Goal: Information Seeking & Learning: Check status

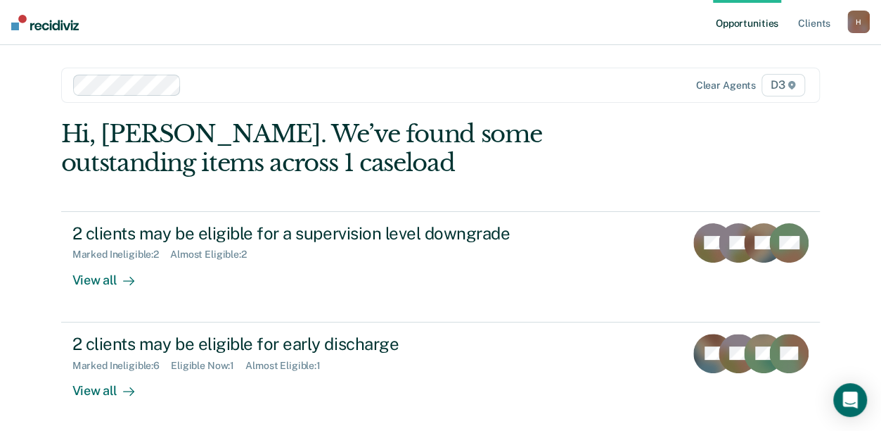
scroll to position [1, 0]
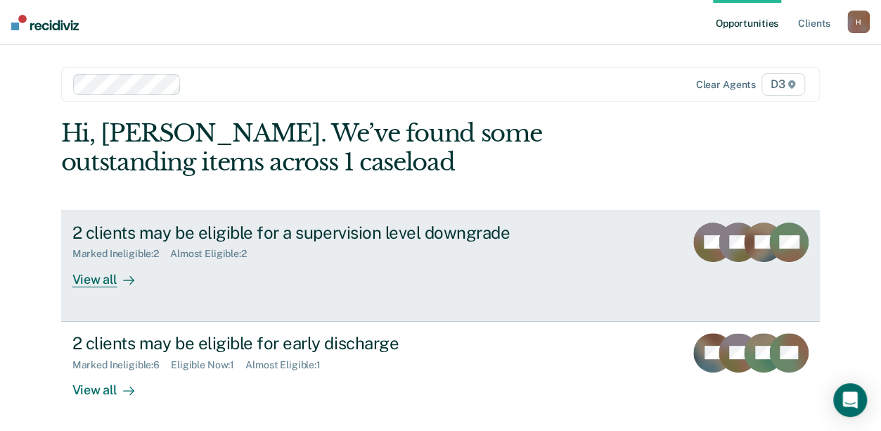
click at [97, 279] on div "View all" at bounding box center [111, 273] width 79 height 27
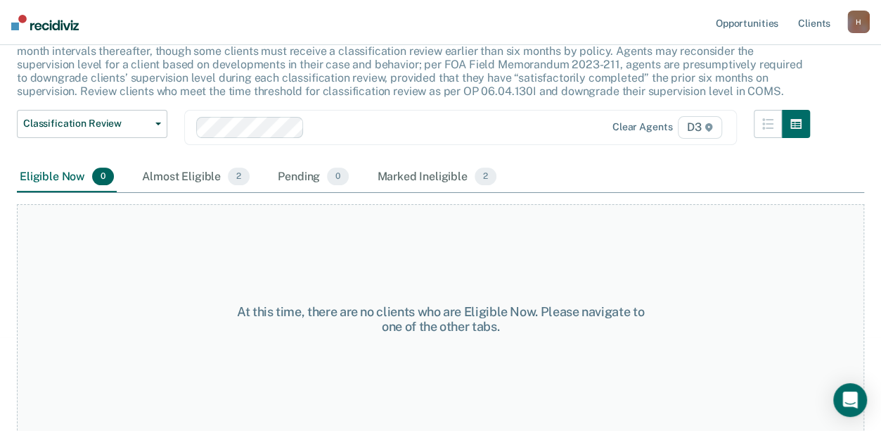
scroll to position [107, 0]
click at [186, 178] on div "Almost Eligible 2" at bounding box center [195, 176] width 113 height 31
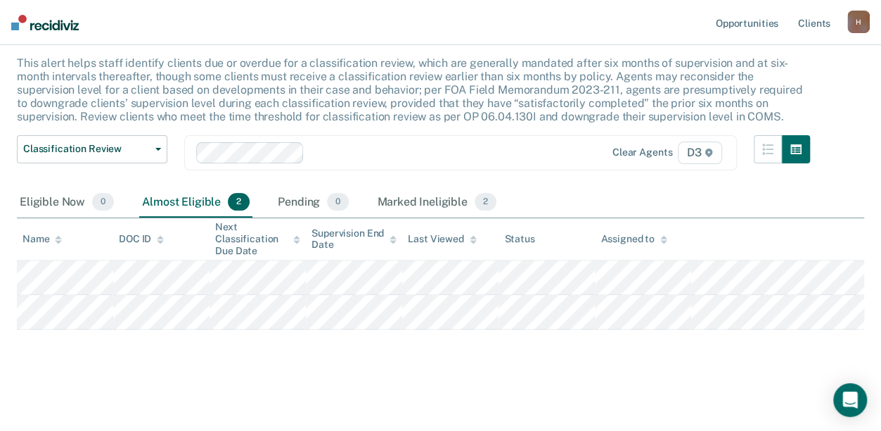
scroll to position [79, 0]
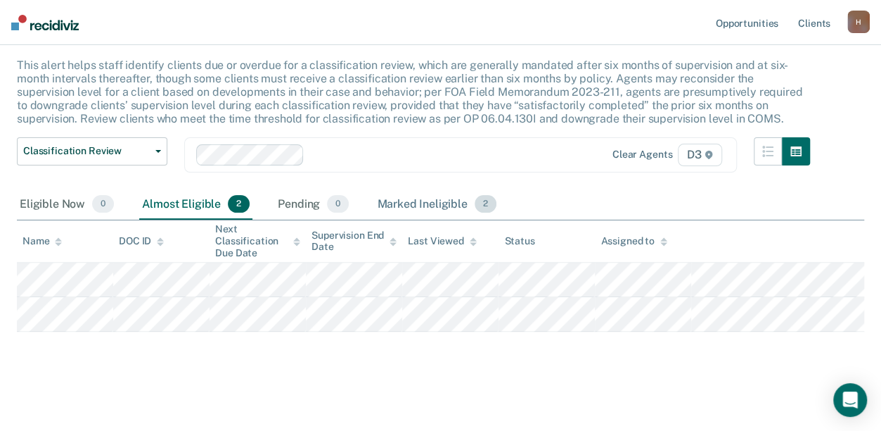
click at [440, 205] on div "Marked Ineligible 2" at bounding box center [436, 204] width 125 height 31
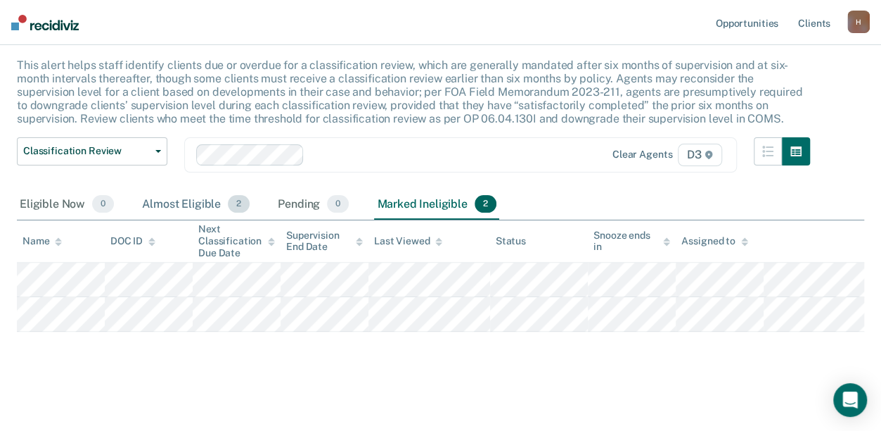
click at [191, 203] on div "Almost Eligible 2" at bounding box center [195, 204] width 113 height 31
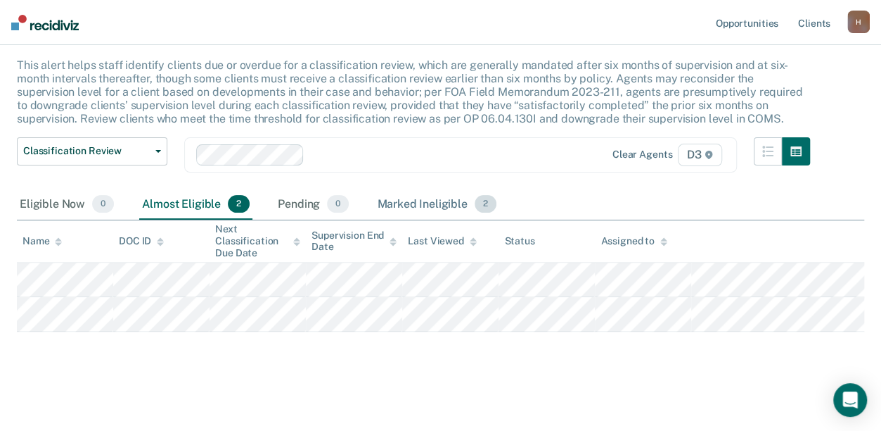
click at [422, 201] on div "Marked Ineligible 2" at bounding box center [436, 204] width 125 height 31
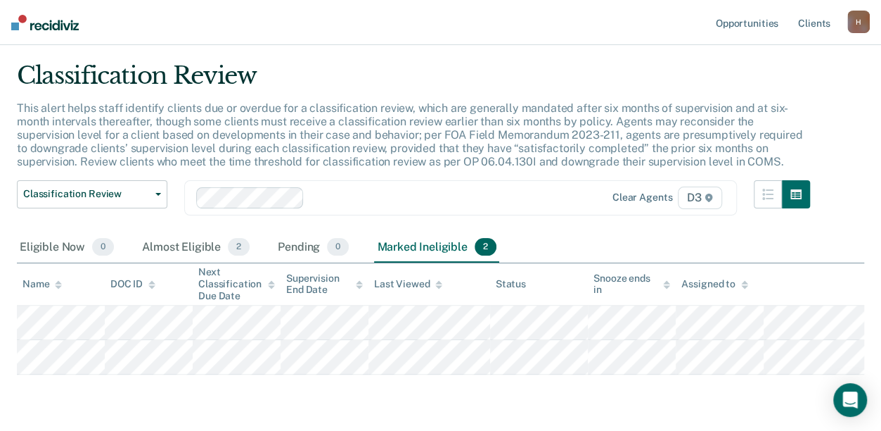
scroll to position [0, 0]
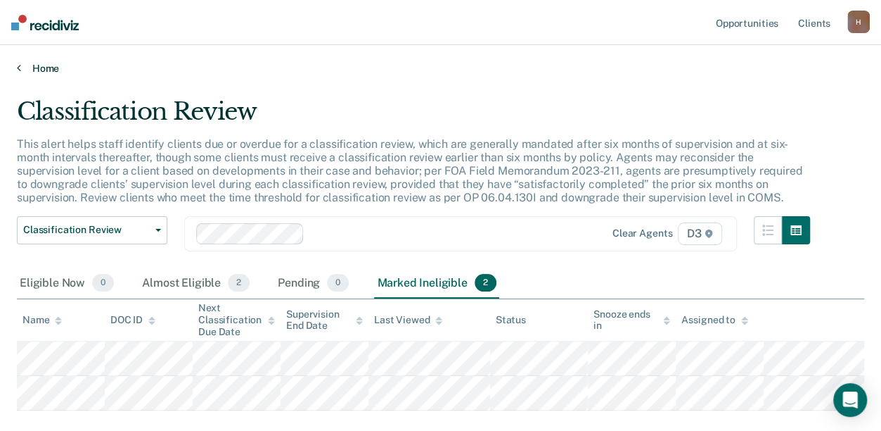
click at [49, 69] on link "Home" at bounding box center [441, 68] width 848 height 13
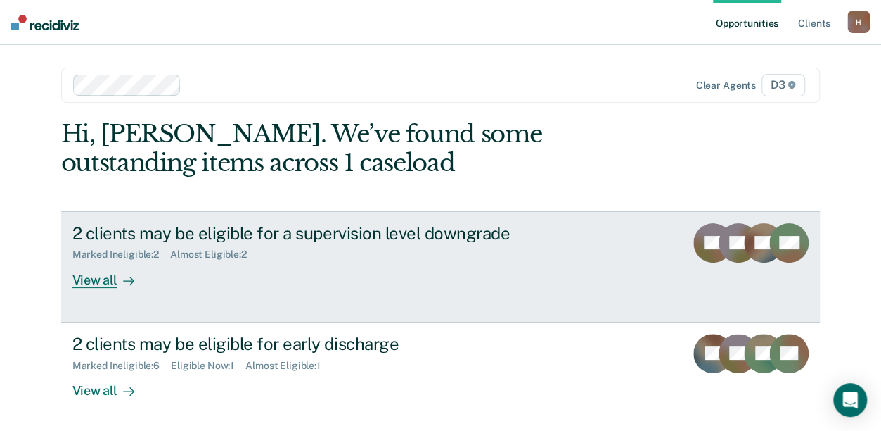
scroll to position [57, 0]
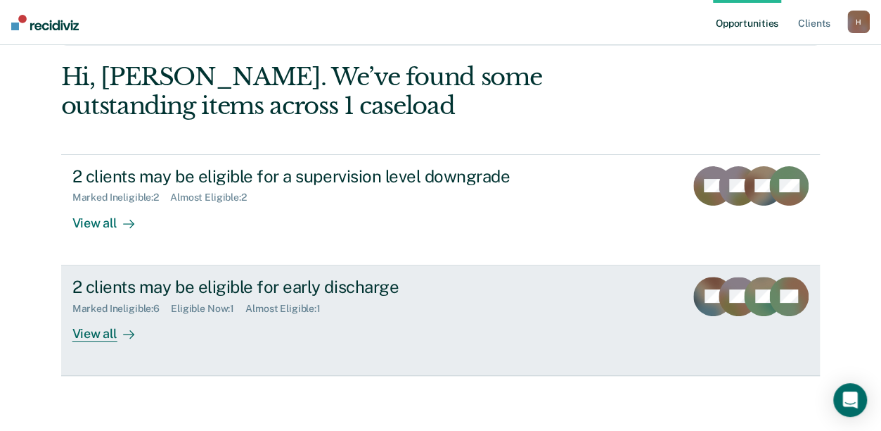
click at [92, 329] on div "View all" at bounding box center [111, 327] width 79 height 27
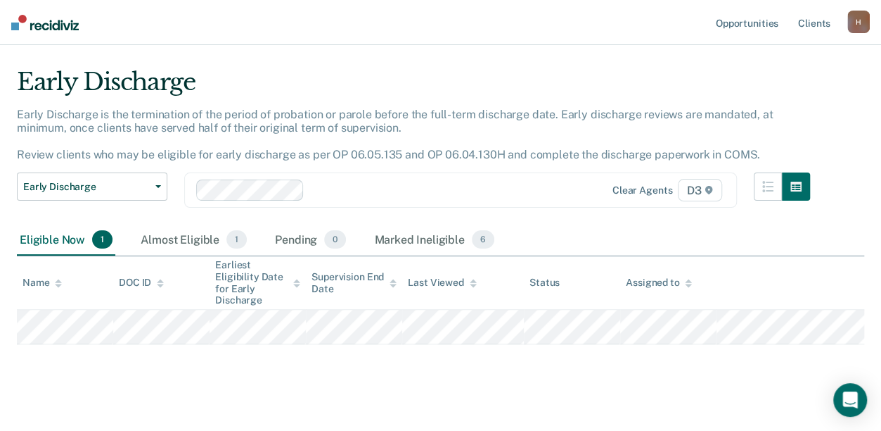
scroll to position [43, 0]
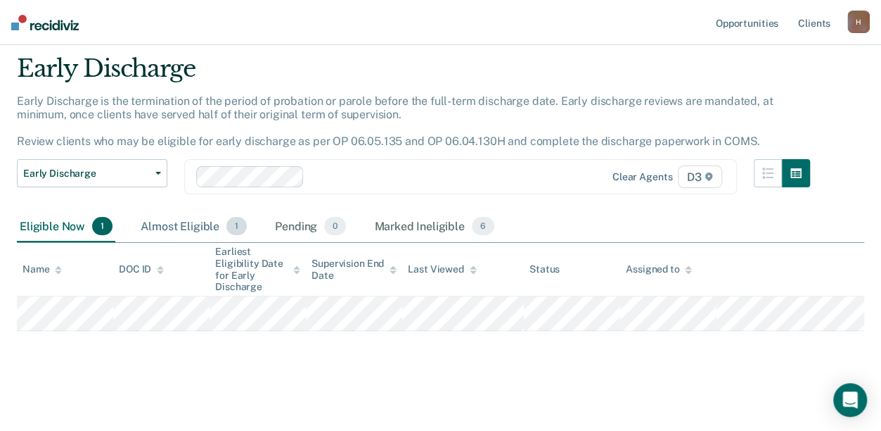
click at [194, 228] on div "Almost Eligible 1" at bounding box center [194, 226] width 112 height 31
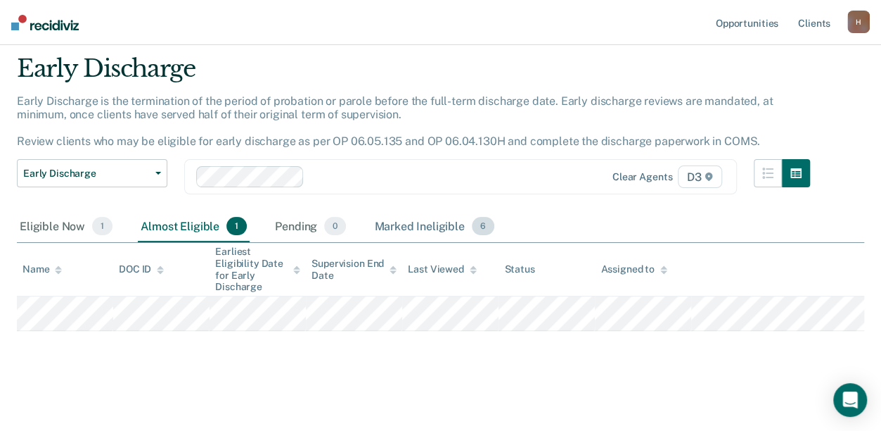
click at [404, 232] on div "Marked Ineligible 6" at bounding box center [434, 226] width 126 height 31
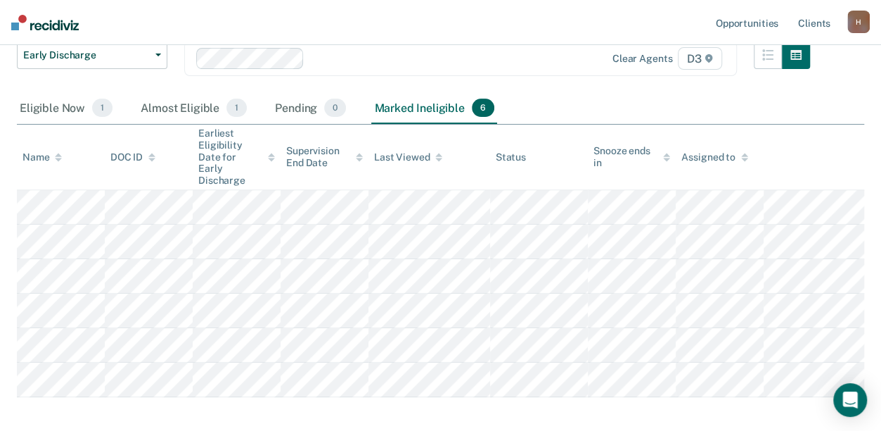
scroll to position [184, 0]
